Goal: Task Accomplishment & Management: Manage account settings

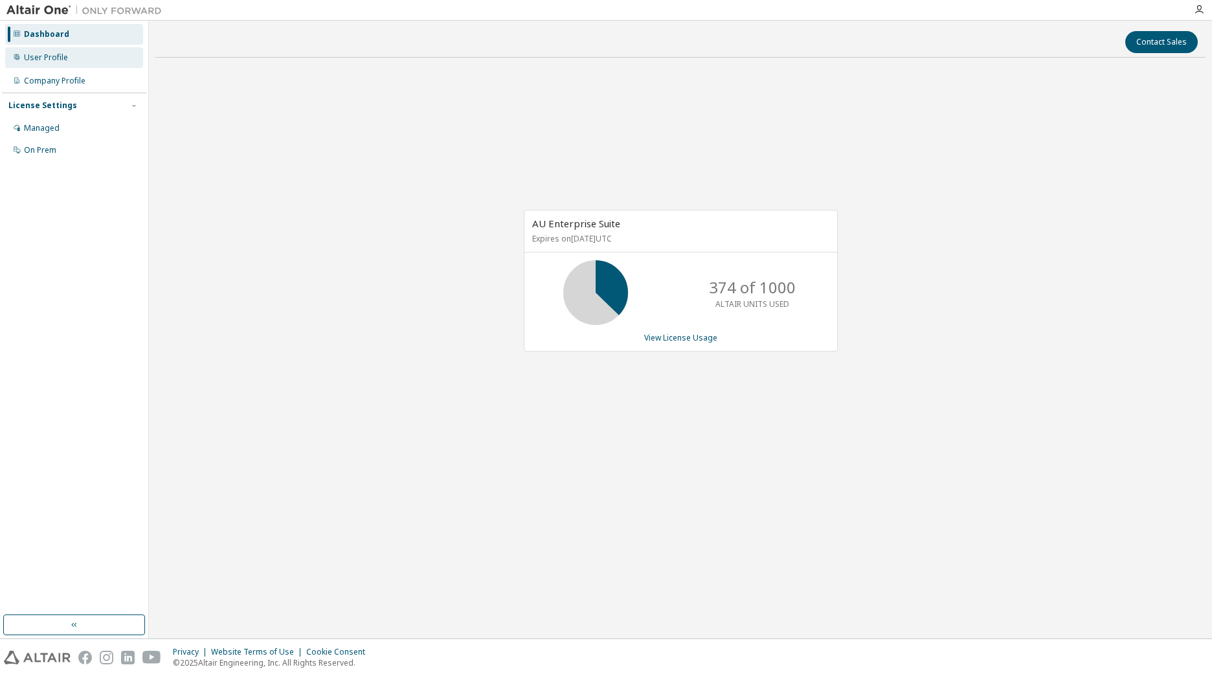
click at [109, 51] on div "User Profile" at bounding box center [74, 57] width 138 height 21
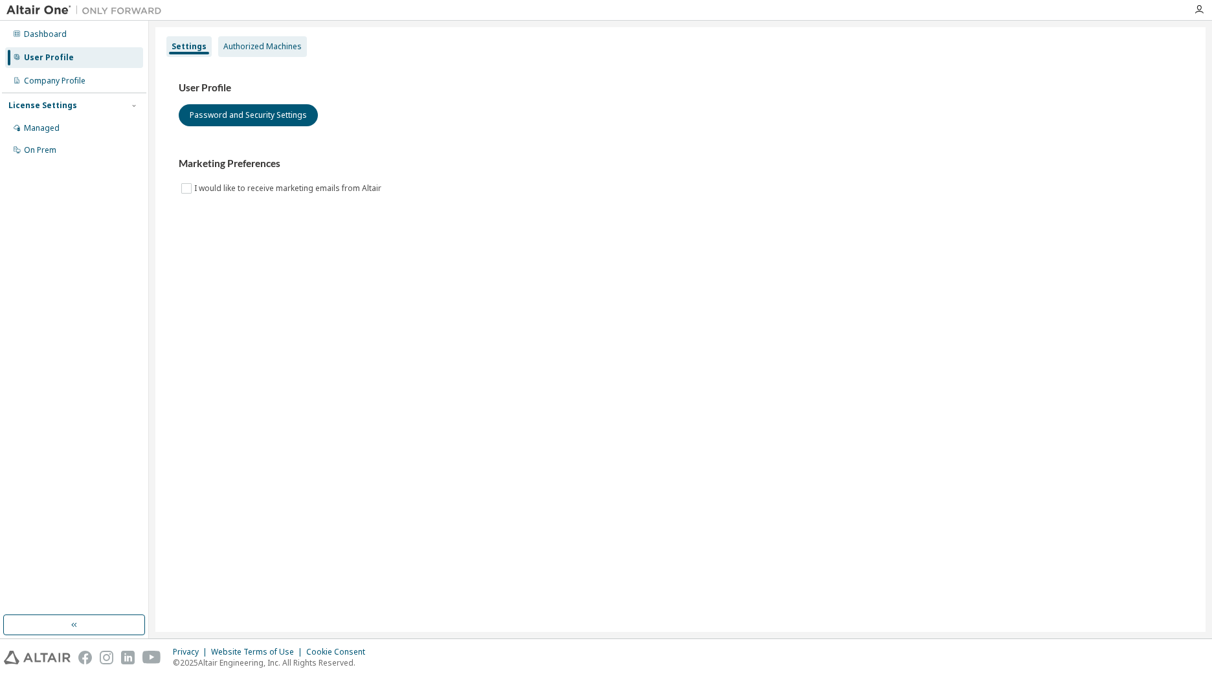
click at [284, 40] on div "Authorized Machines" at bounding box center [262, 46] width 89 height 21
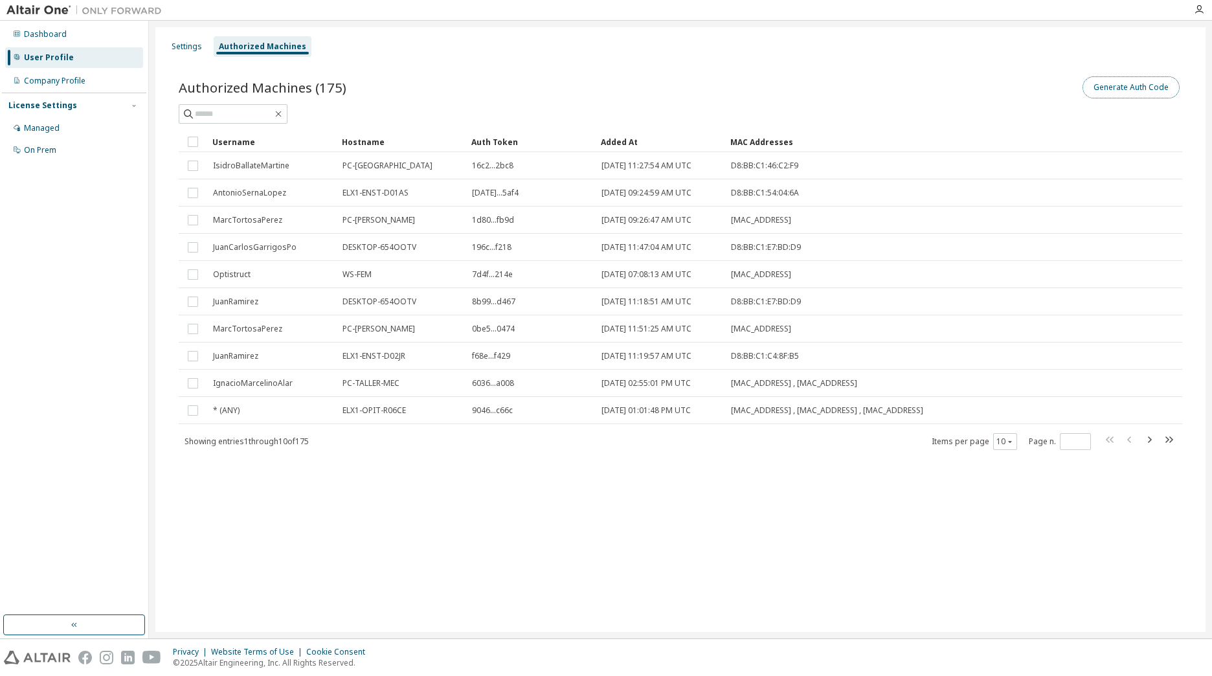
click at [1122, 95] on button "Generate Auth Code" at bounding box center [1131, 87] width 97 height 22
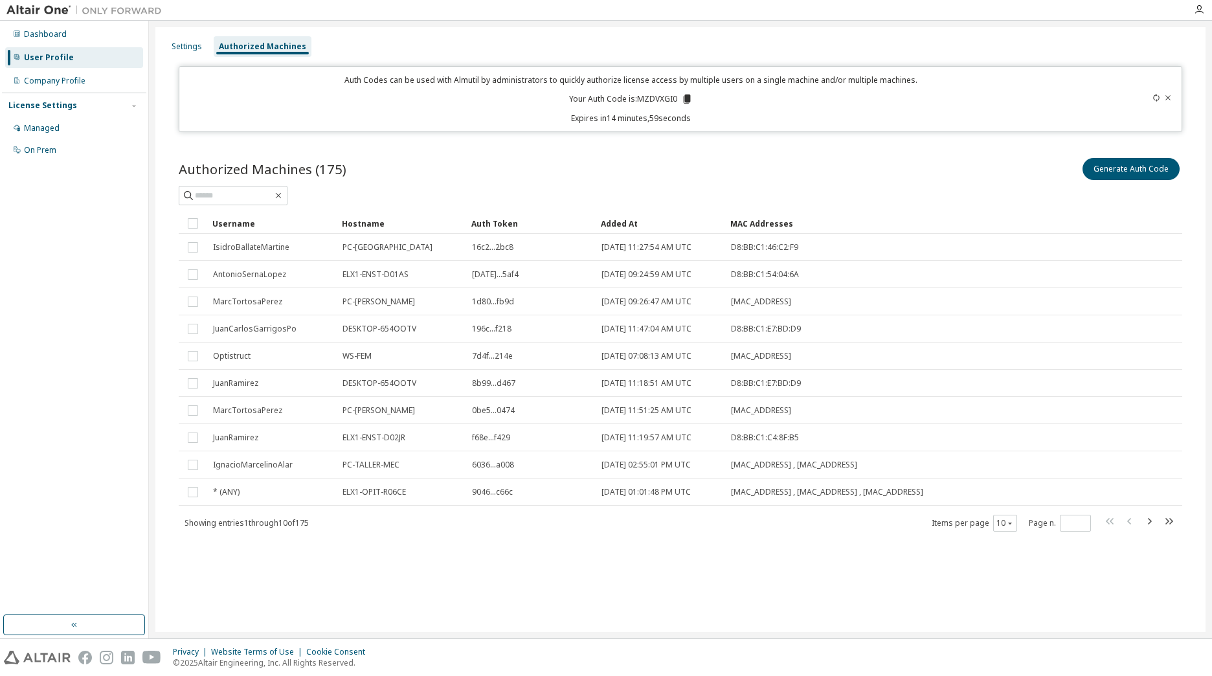
click at [686, 97] on icon at bounding box center [687, 99] width 7 height 9
